Goal: Task Accomplishment & Management: Manage account settings

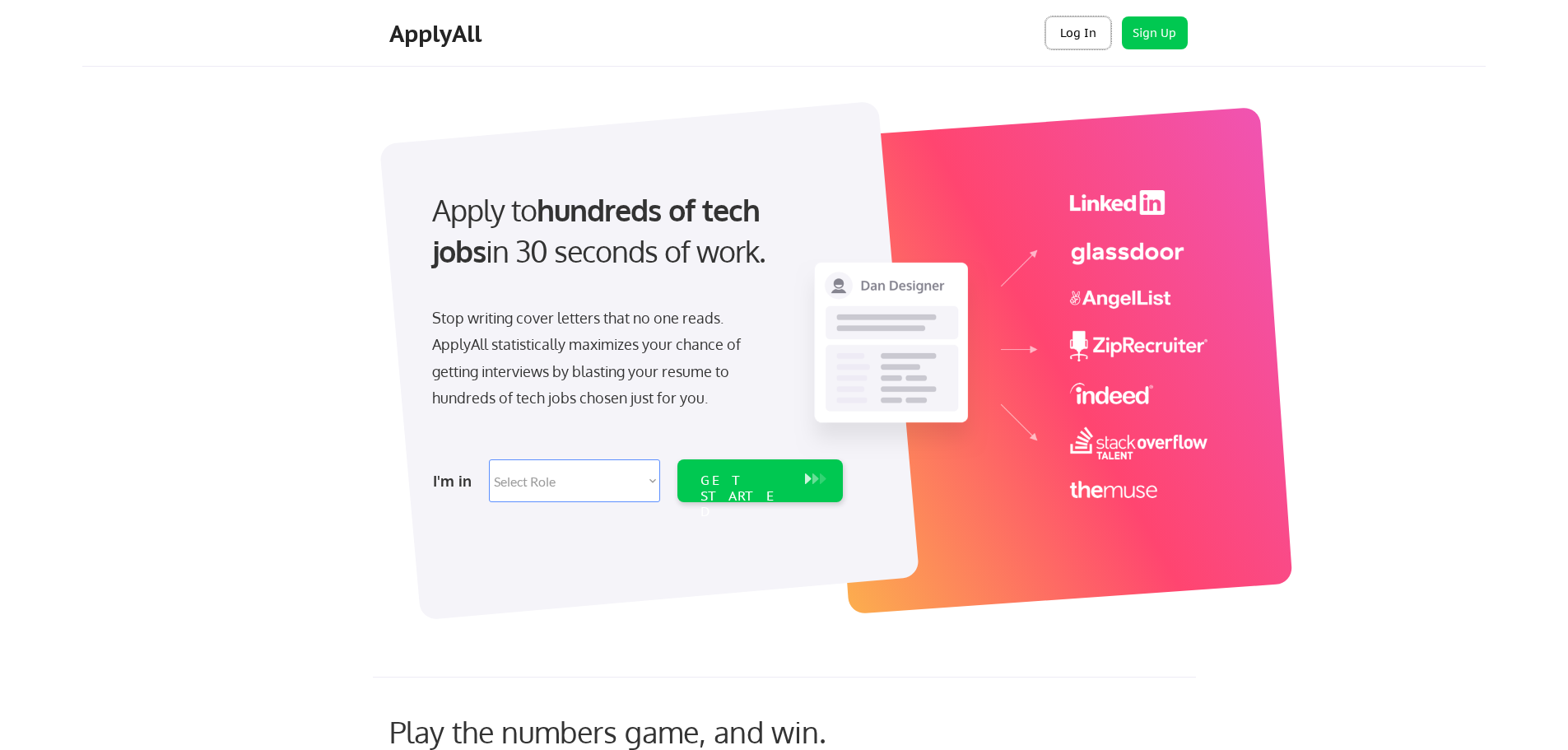
click at [1072, 32] on button "Log In" at bounding box center [1078, 32] width 66 height 33
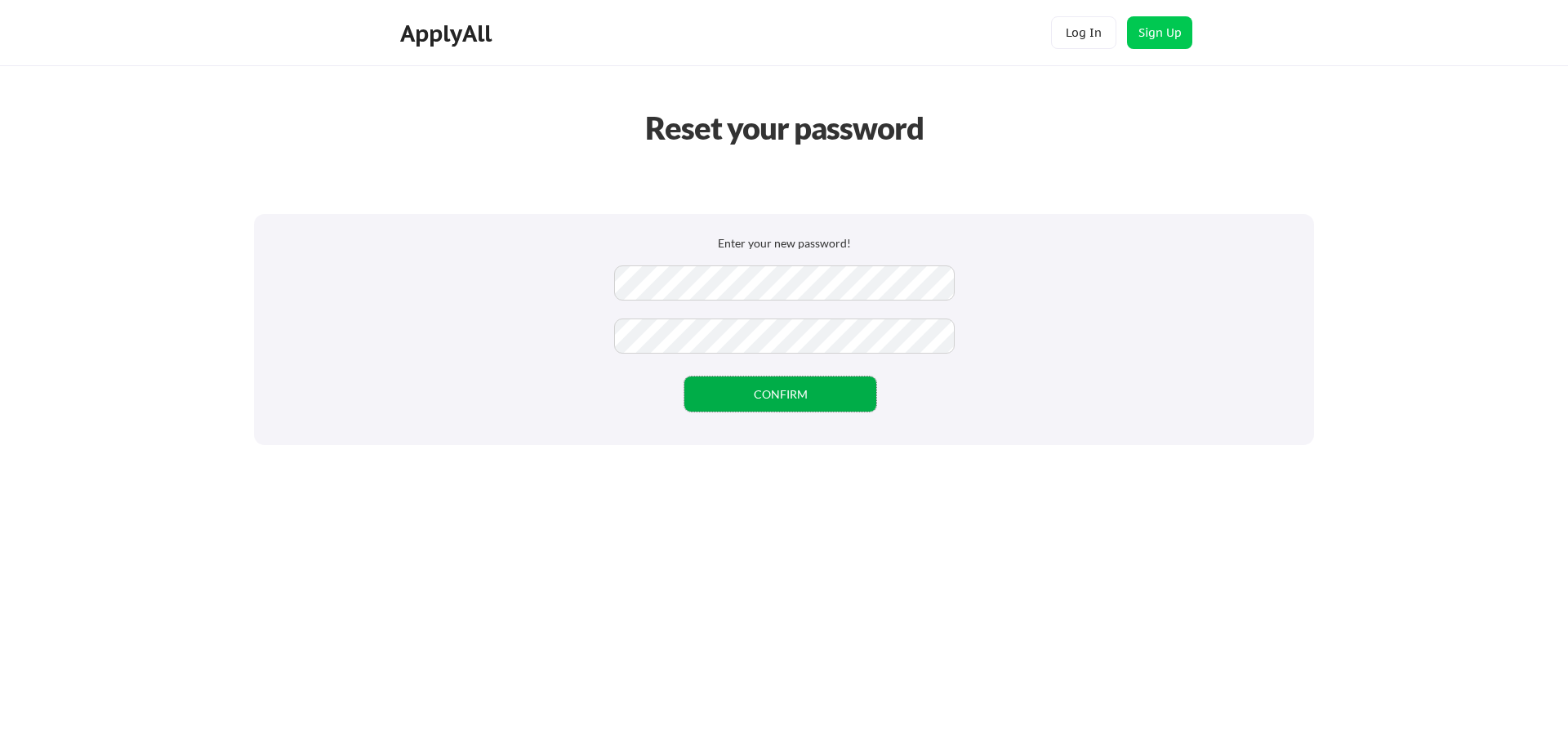
click at [815, 390] on button "CONFIRM" at bounding box center [780, 395] width 192 height 35
click at [815, 398] on button "CONFIRM" at bounding box center [780, 395] width 192 height 35
